Goal: Navigation & Orientation: Find specific page/section

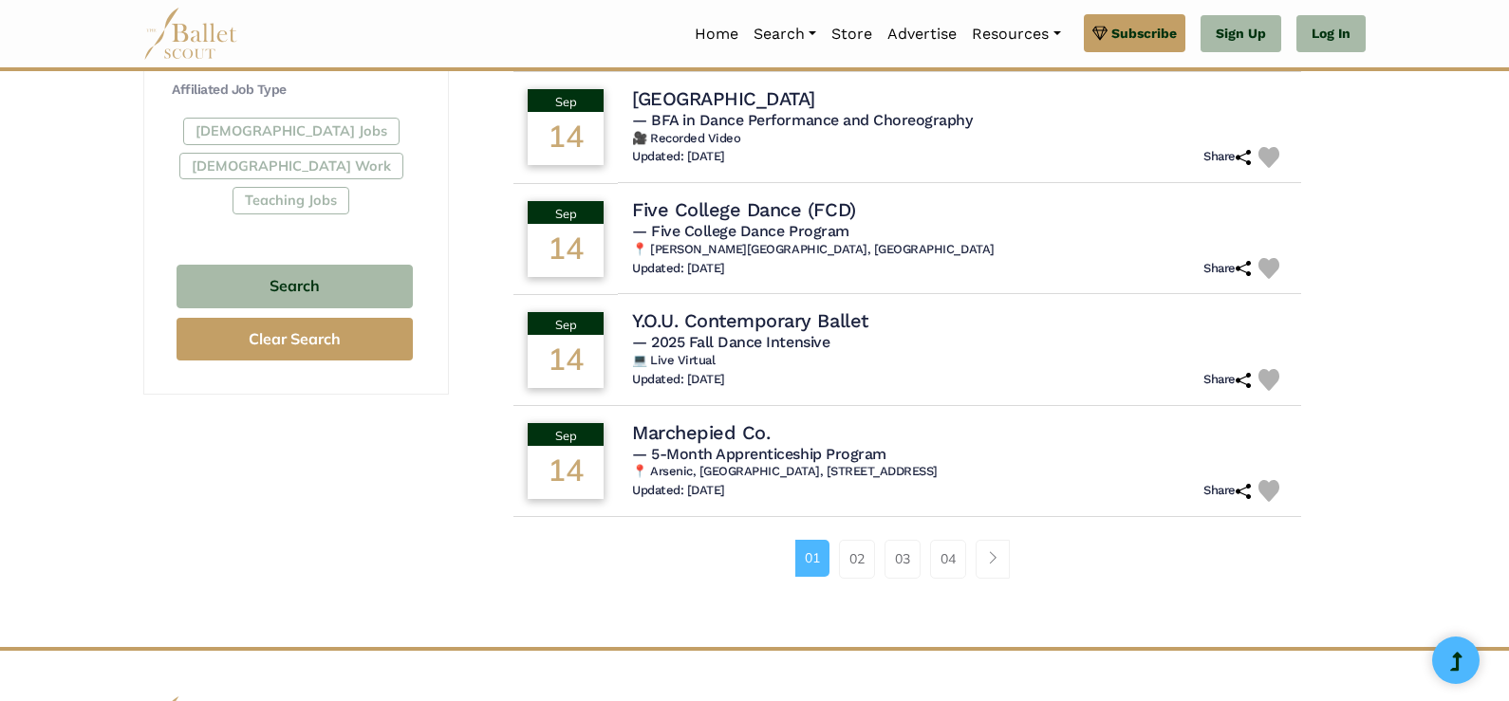
scroll to position [1139, 0]
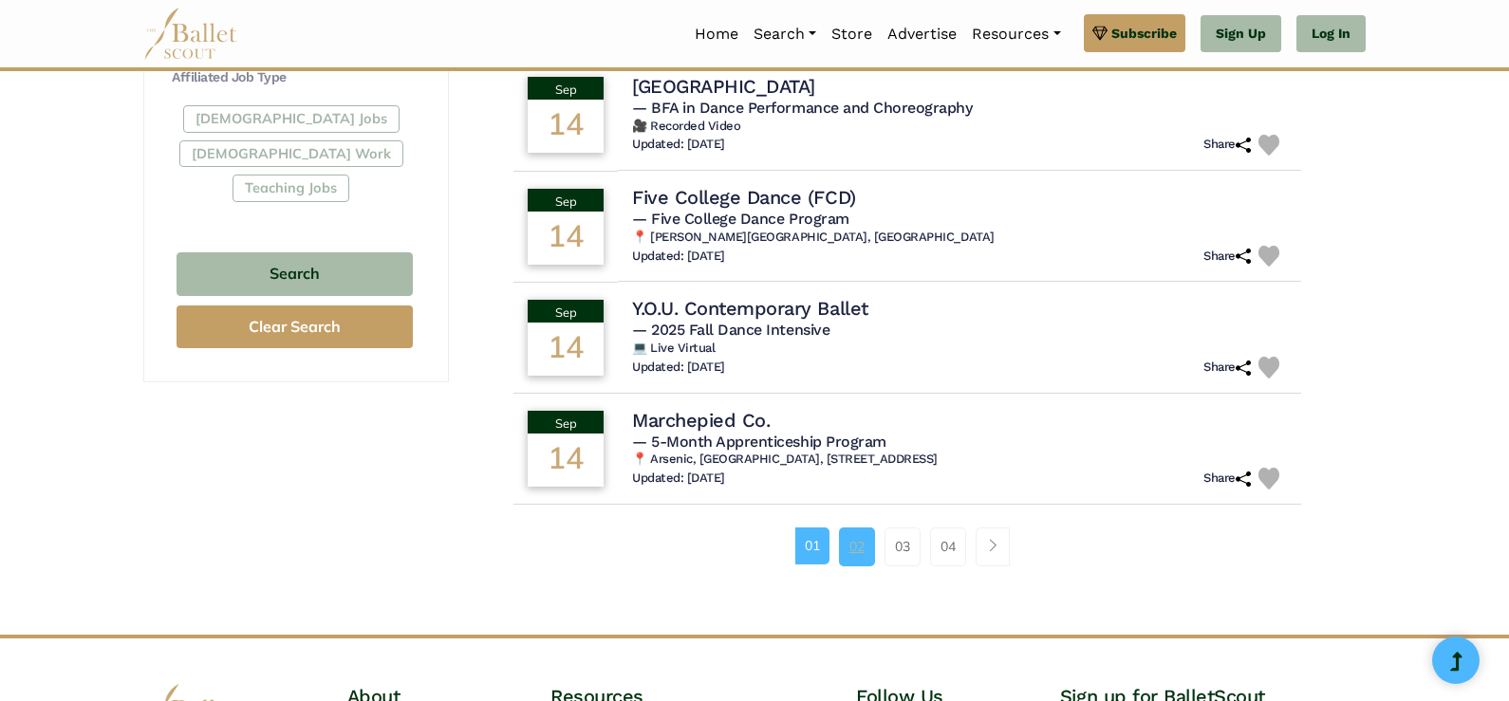
click at [849, 554] on link "02" at bounding box center [857, 547] width 36 height 38
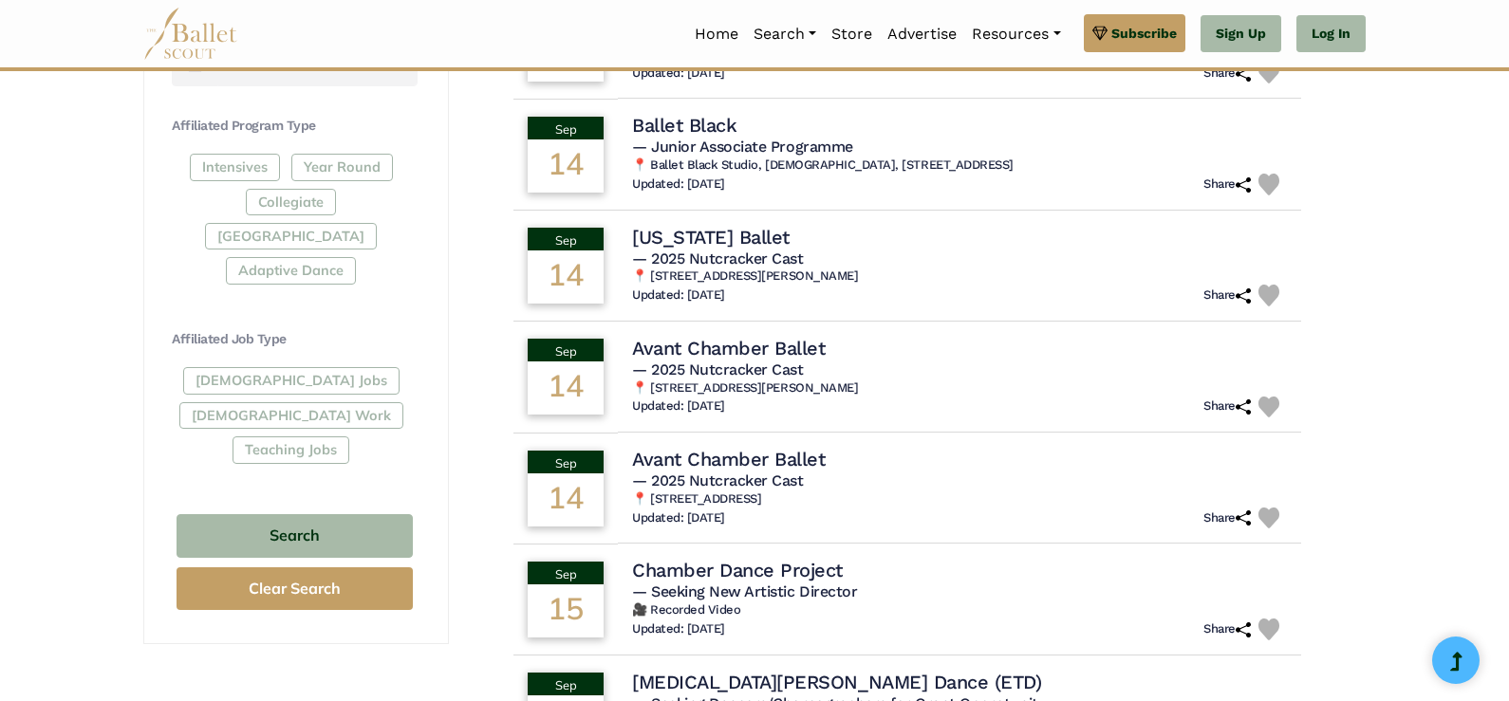
scroll to position [1044, 0]
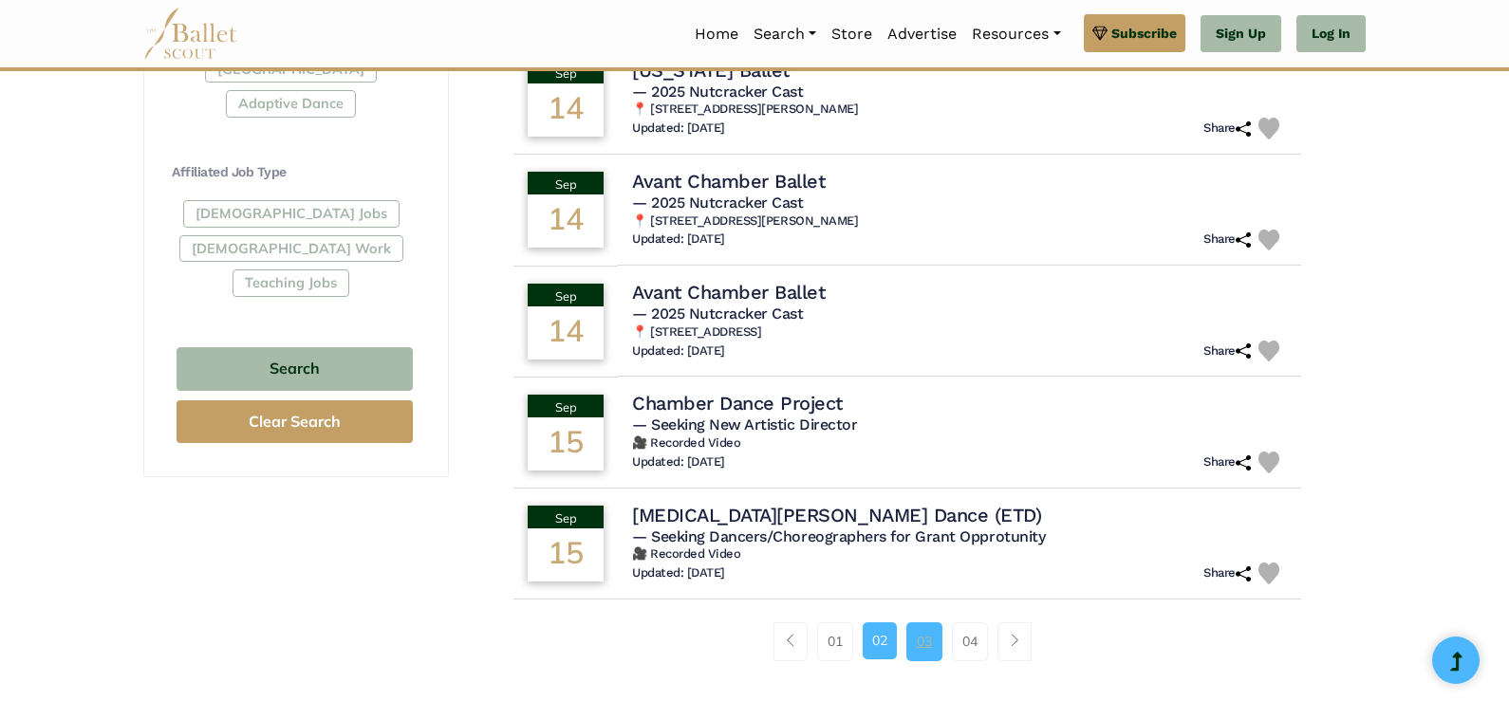
click at [912, 650] on link "03" at bounding box center [924, 642] width 36 height 38
